Goal: Navigation & Orientation: Find specific page/section

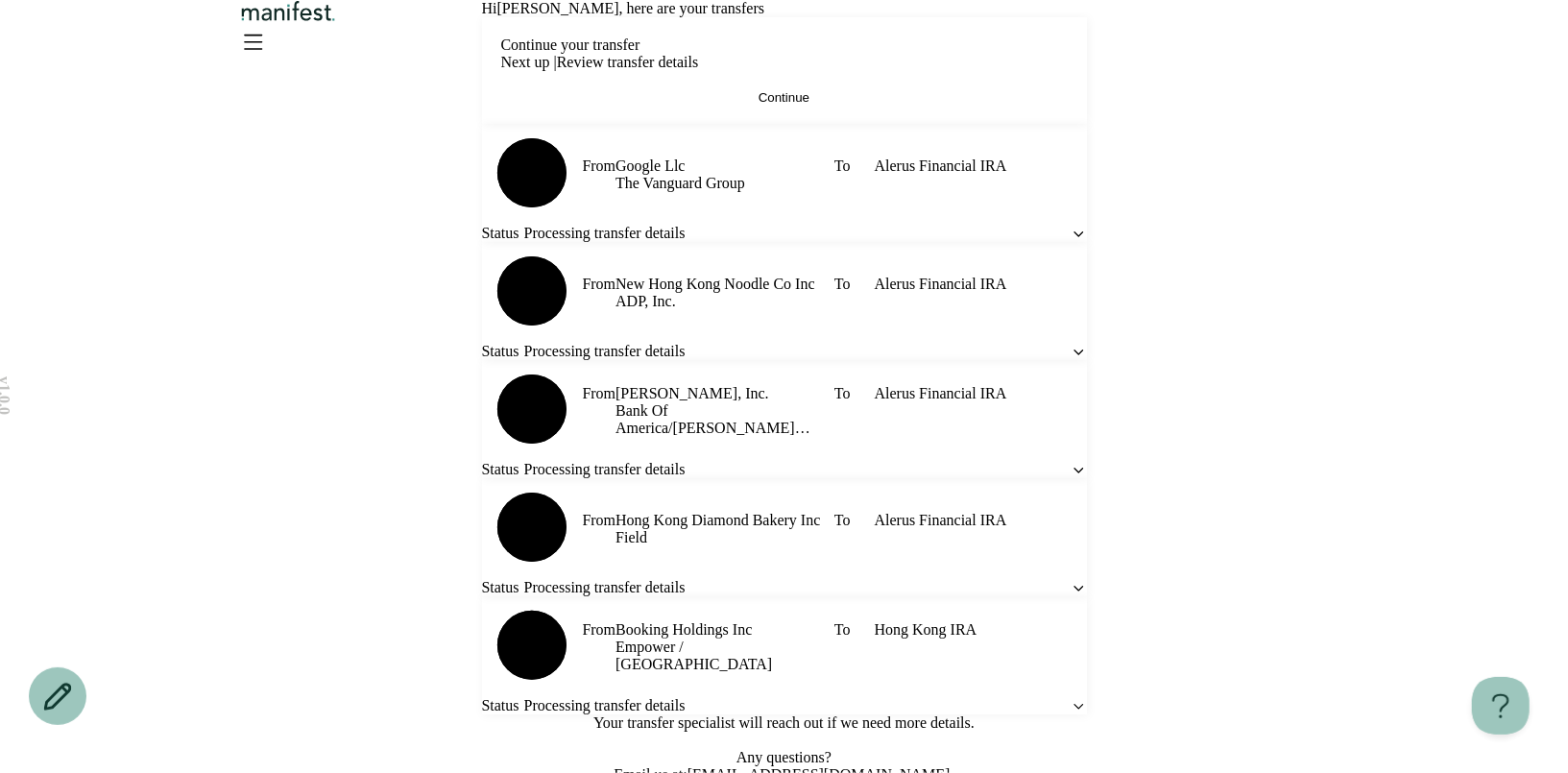
click at [887, 128] on div "Hi [PERSON_NAME] , here are your transfers Continue your transfer Next up | Rev…" at bounding box center [785, 392] width 605 height 784
click at [1320, 209] on div "v 1.0.0 Hi [PERSON_NAME] , here are your transfers Continue your transfer Next …" at bounding box center [784, 392] width 1568 height 784
click at [1385, 183] on div "v 1.0.0 Hi [PERSON_NAME] , here are your transfers Continue your transfer Next …" at bounding box center [784, 392] width 1568 height 784
click at [1383, 222] on div "v 1.0.0 Hi [PERSON_NAME] , here are your transfers Continue your transfer Next …" at bounding box center [784, 392] width 1568 height 784
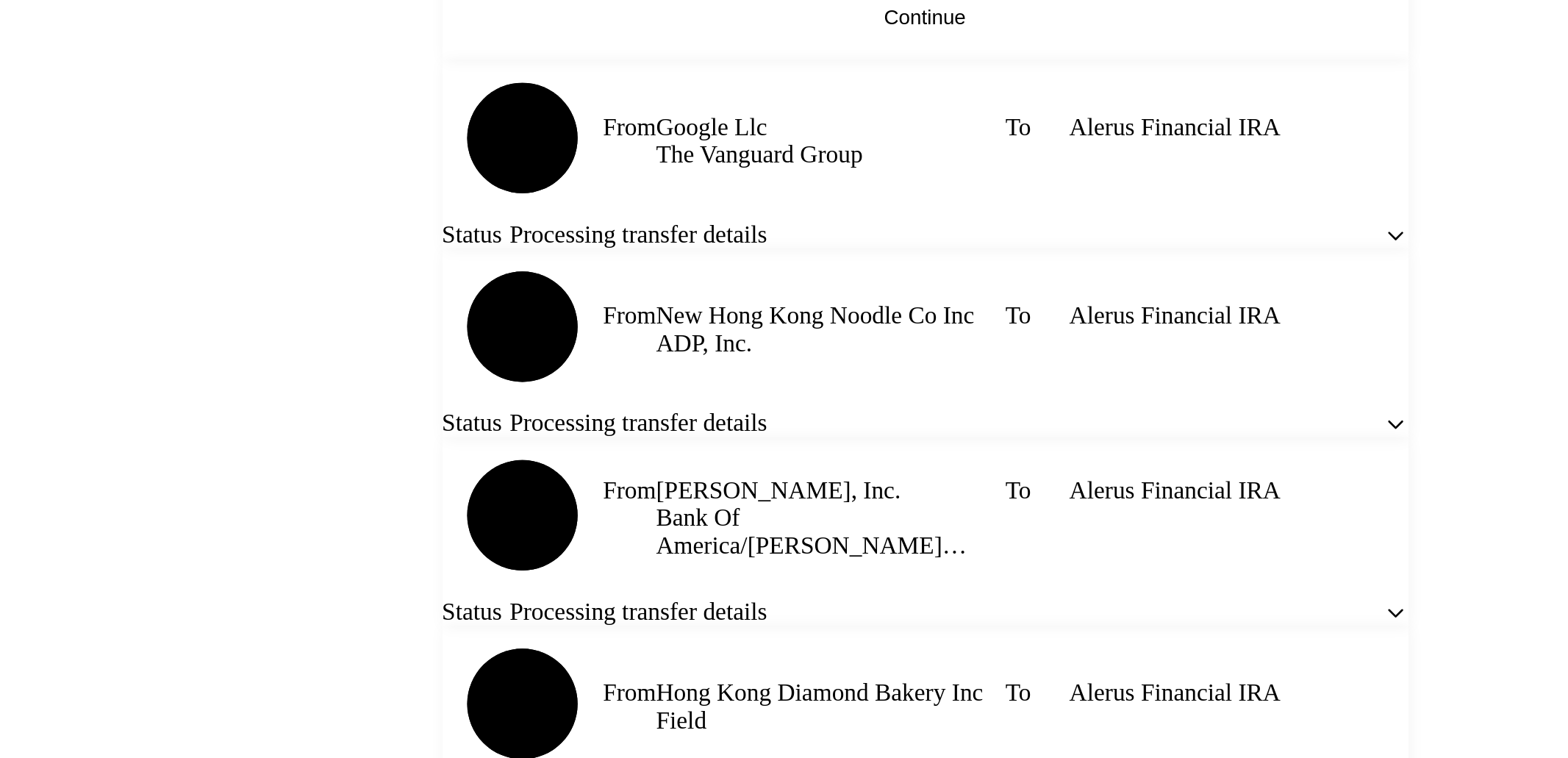
drag, startPoint x: 548, startPoint y: 119, endPoint x: 725, endPoint y: 122, distance: 177.0
click at [725, 122] on div "v 1.0.0 Hi [PERSON_NAME] , here are your transfers Continue your transfer Next …" at bounding box center [784, 379] width 1568 height 758
click at [725, 13] on span "Hi [PERSON_NAME] , here are your transfers" at bounding box center [661, 6] width 217 height 13
click at [689, 13] on span "Hi [PERSON_NAME] , here are your transfers" at bounding box center [661, 6] width 217 height 13
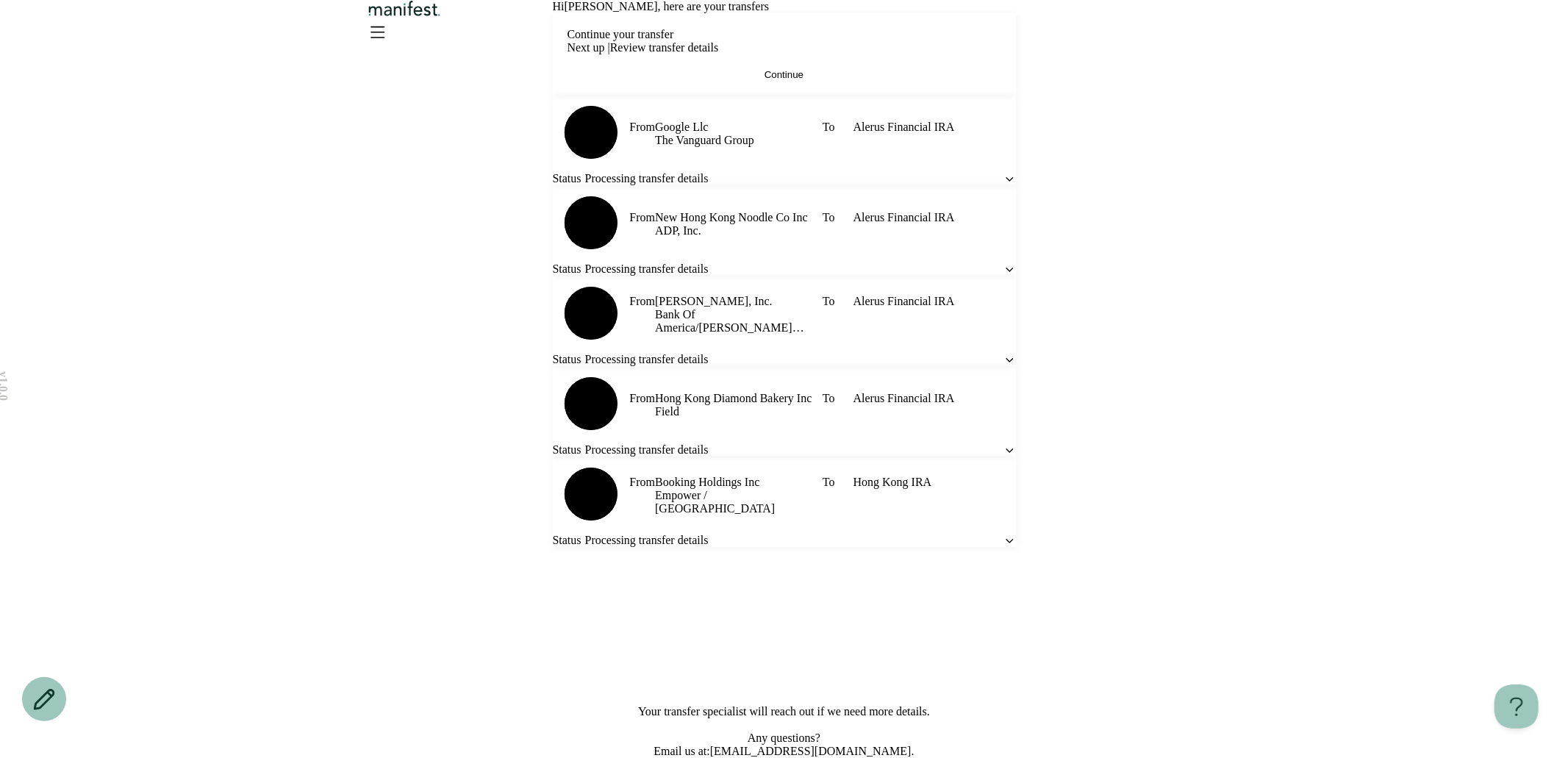
click at [757, 13] on span "Hi [PERSON_NAME] , here are your transfers" at bounding box center [661, 6] width 217 height 13
